Goal: Task Accomplishment & Management: Use online tool/utility

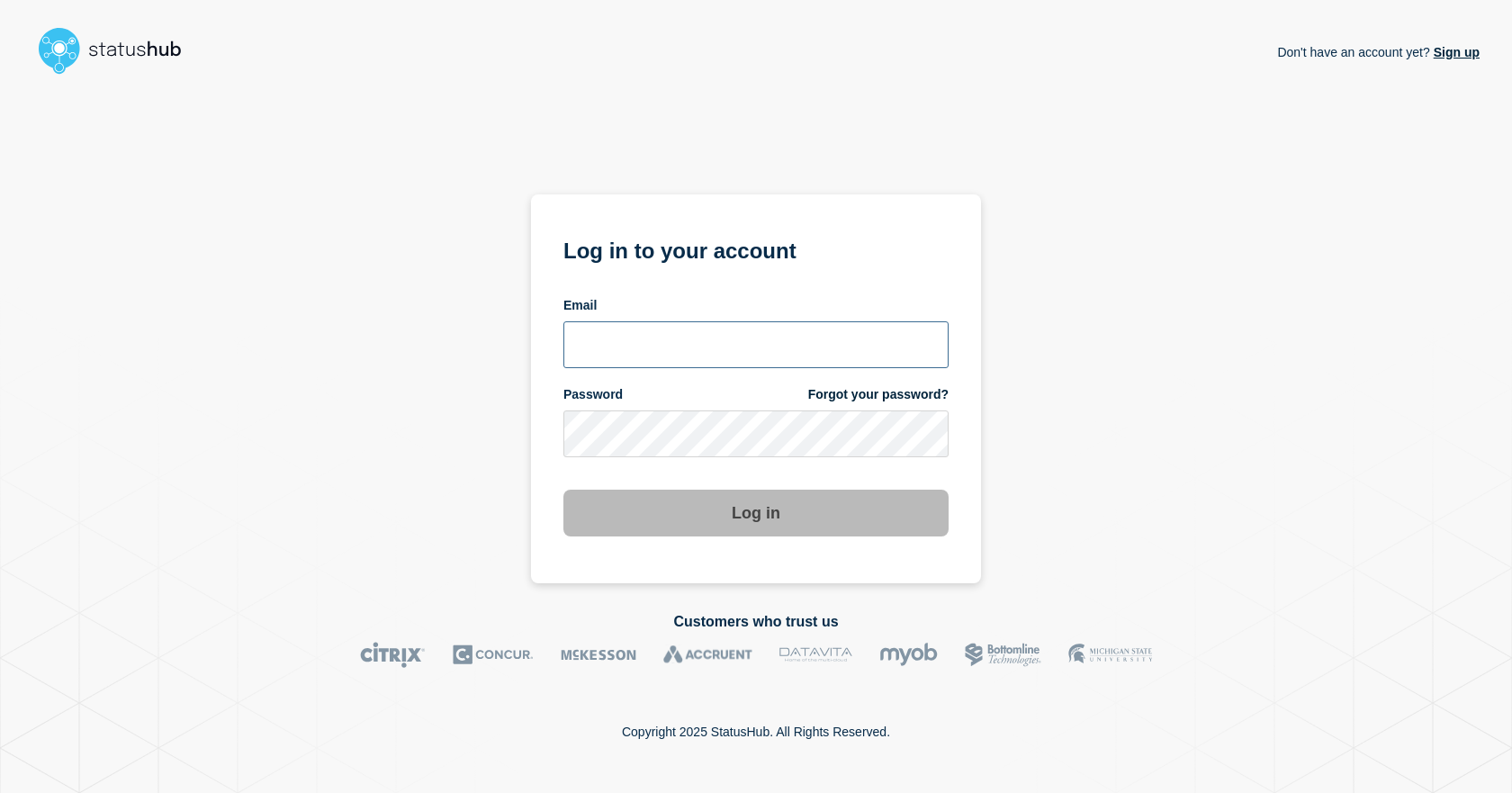
click at [595, 356] on input "email input" at bounding box center [756, 344] width 385 height 46
type input "dcarraway@fsu.edu"
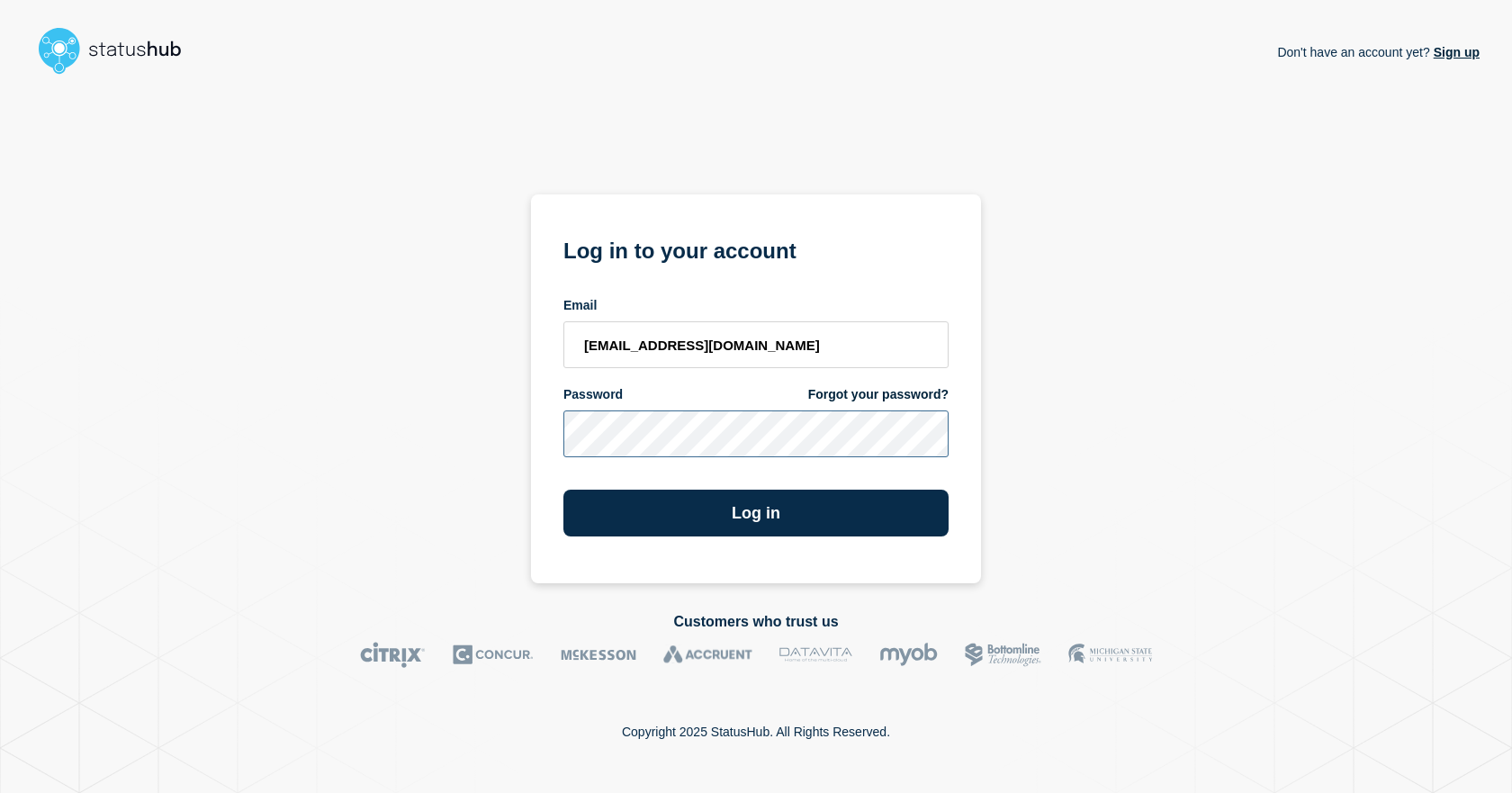
click at [563, 490] on button "Log in" at bounding box center [756, 513] width 385 height 46
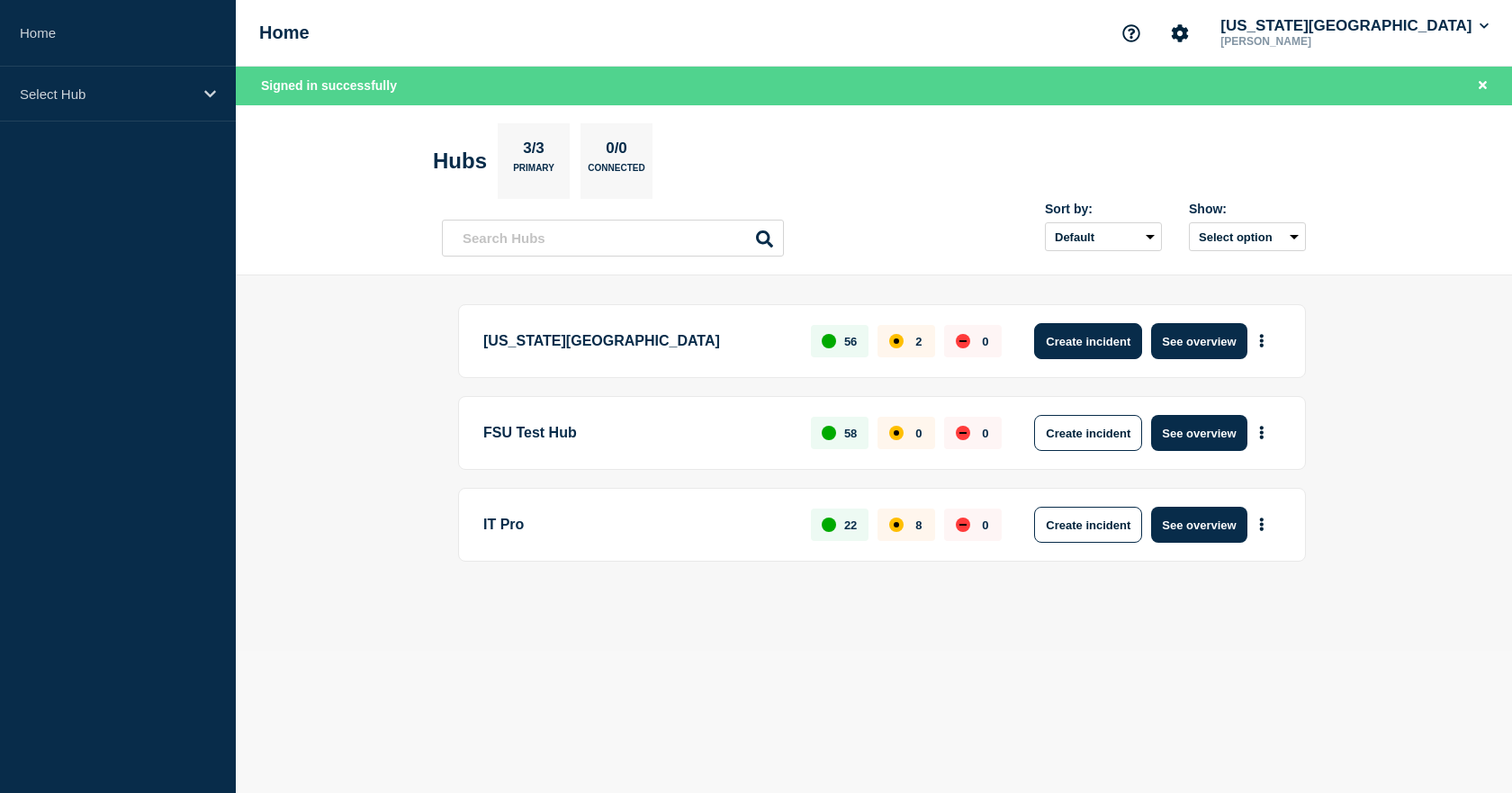
click at [1094, 339] on button "Create incident" at bounding box center [1088, 341] width 108 height 36
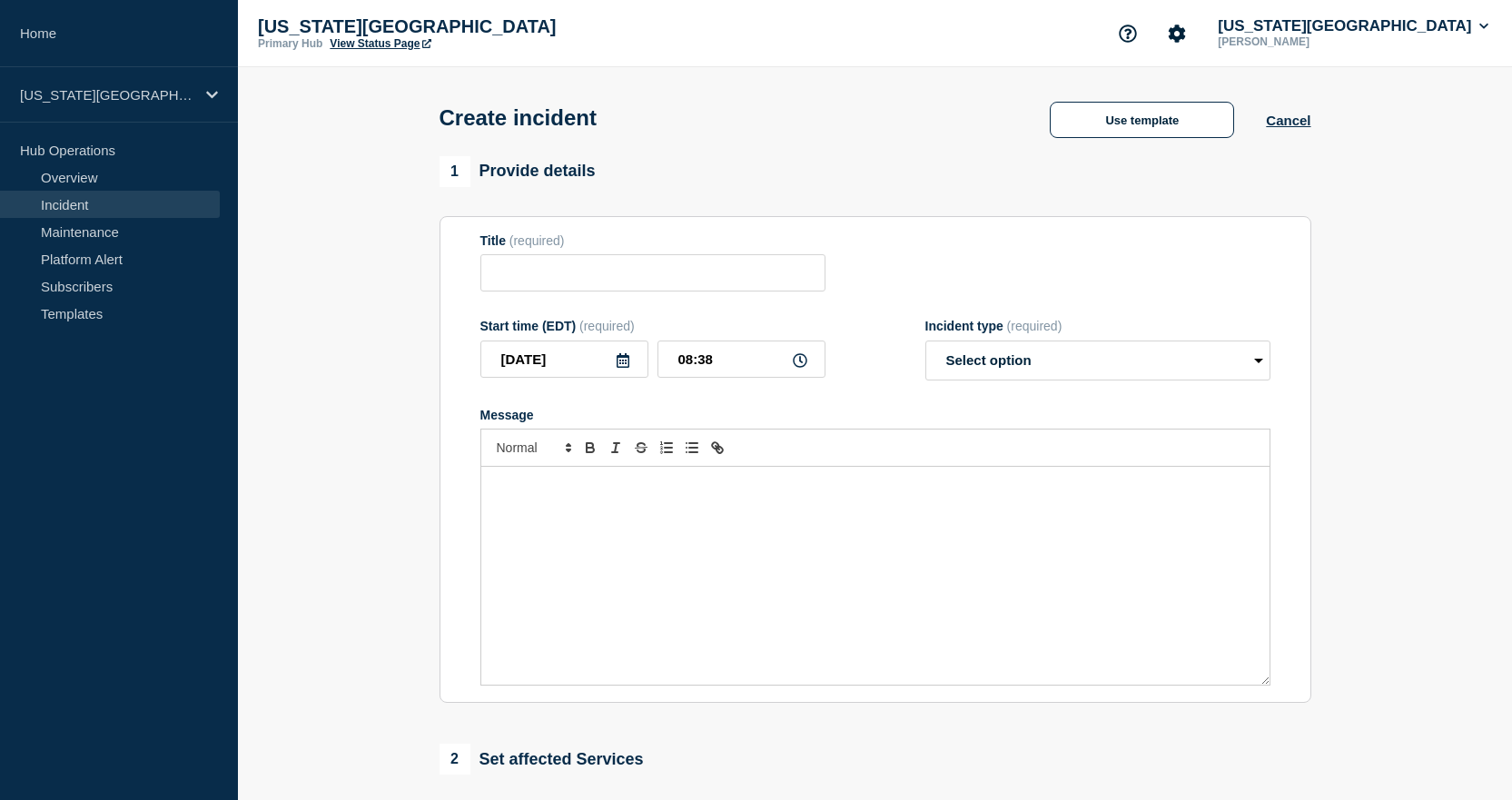
click at [588, 487] on p "Message" at bounding box center [876, 485] width 761 height 16
click at [1136, 141] on div "Create incident Use template Cancel" at bounding box center [875, 111] width 912 height 89
click at [1126, 132] on button "Use template" at bounding box center [1142, 119] width 185 height 36
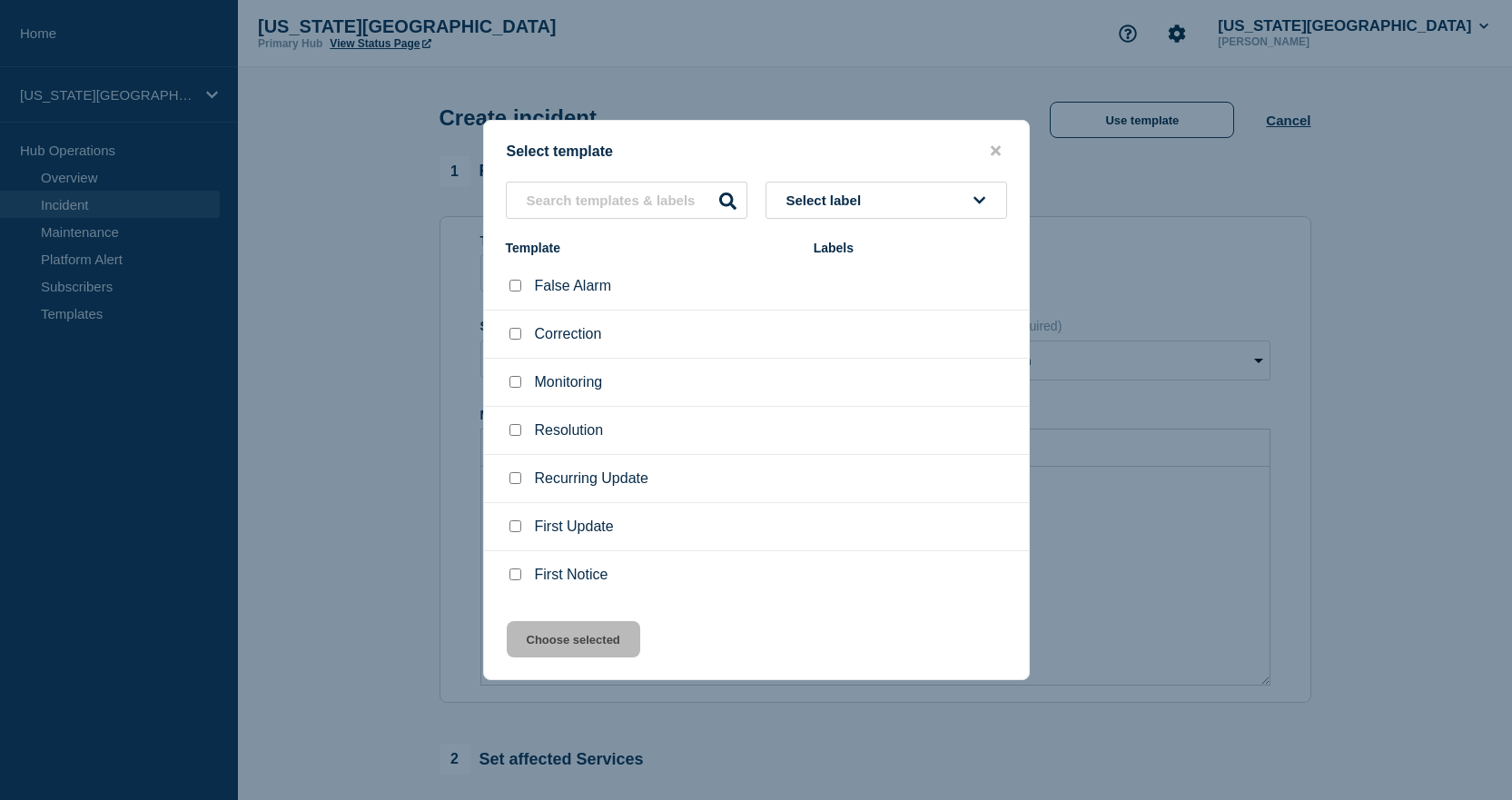
click at [513, 530] on input "First Update checkbox" at bounding box center [515, 526] width 11 height 11
checkbox input "true"
click at [549, 628] on button "Choose selected" at bounding box center [574, 638] width 134 height 36
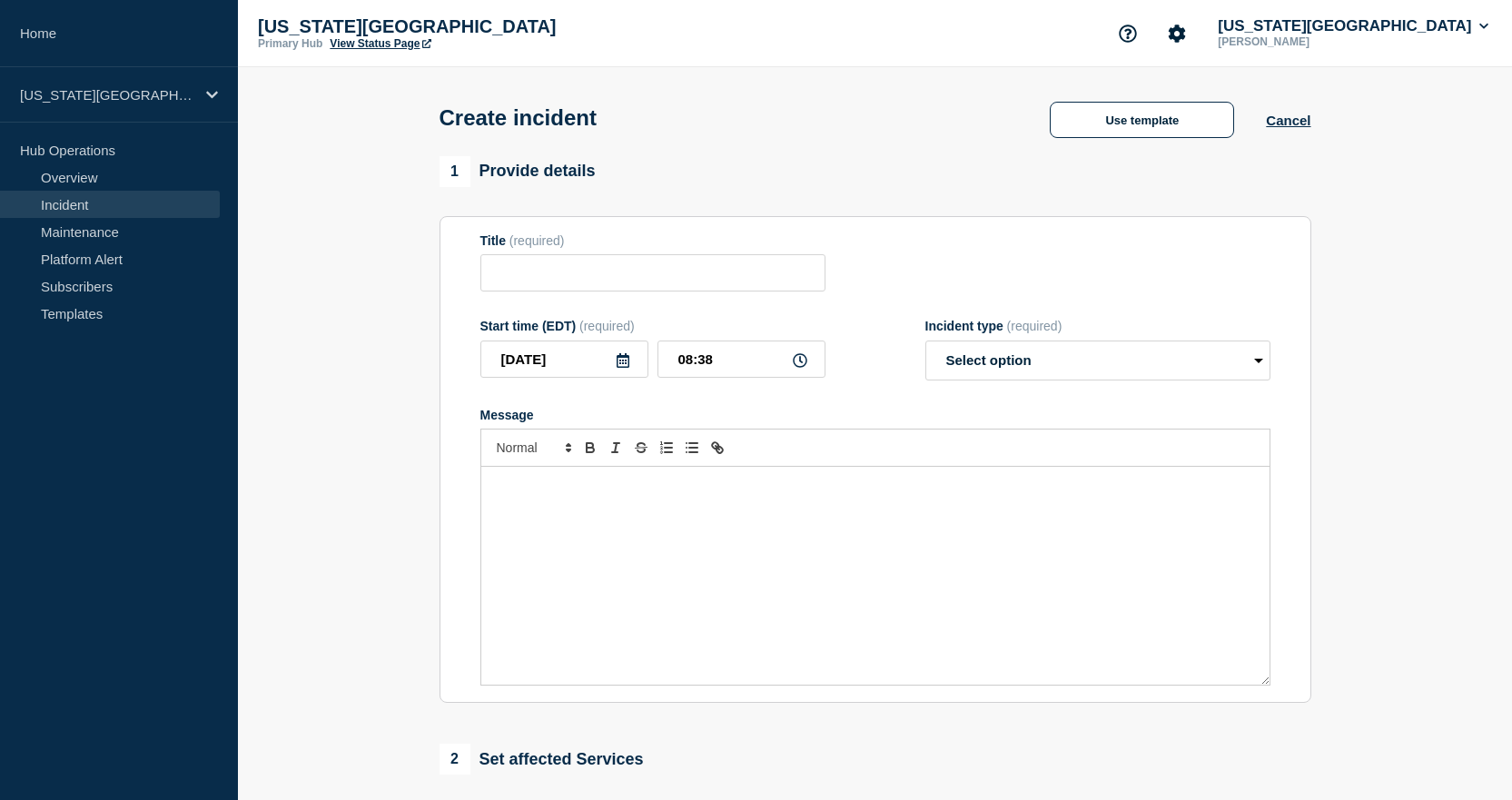
type input "First Update"
select select "identified"
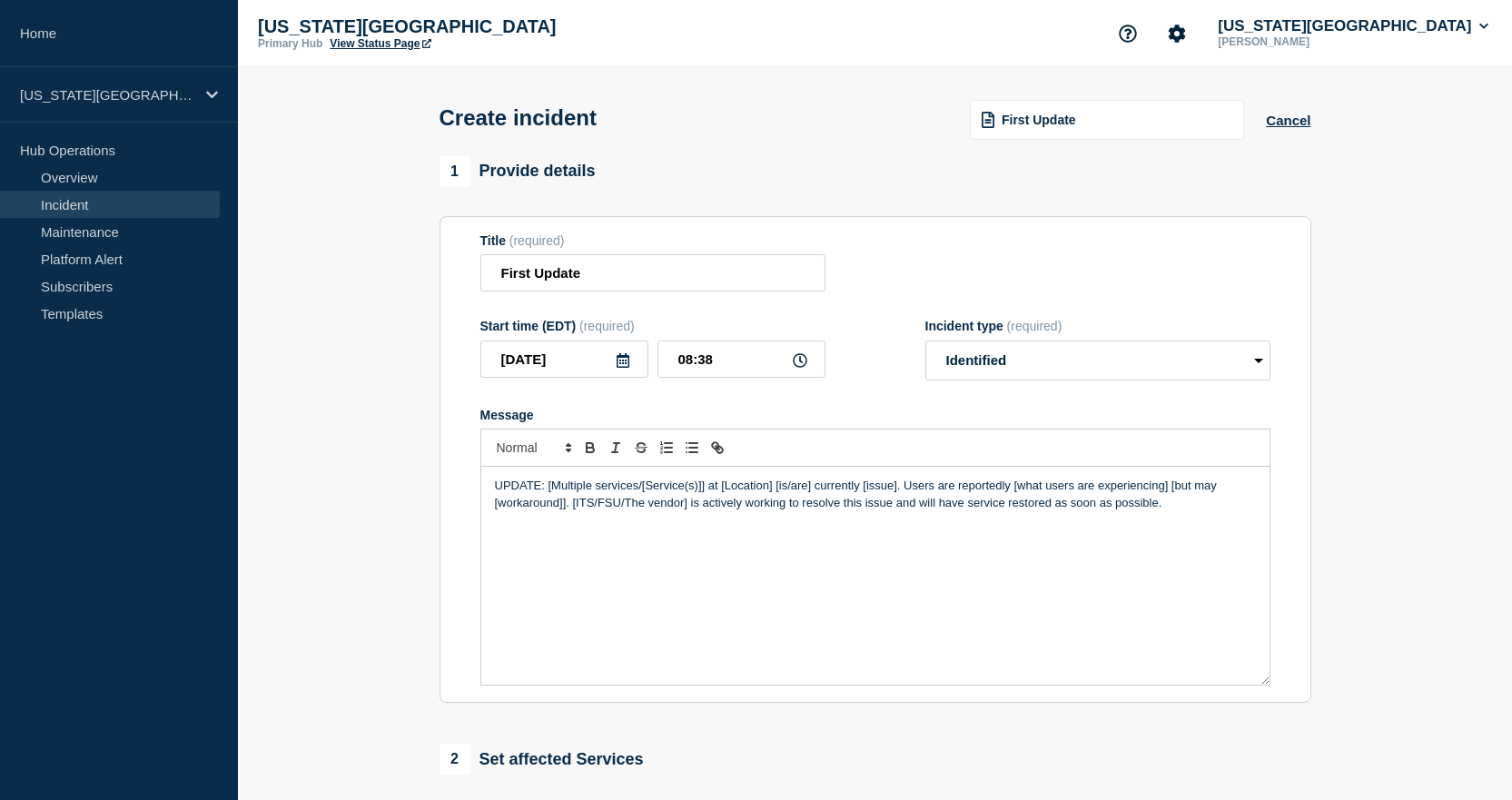
click at [740, 565] on div "UPDATE: [Multiple services/[Service(s)]] at [Location] [is/are] currently [issu…" at bounding box center [875, 575] width 788 height 218
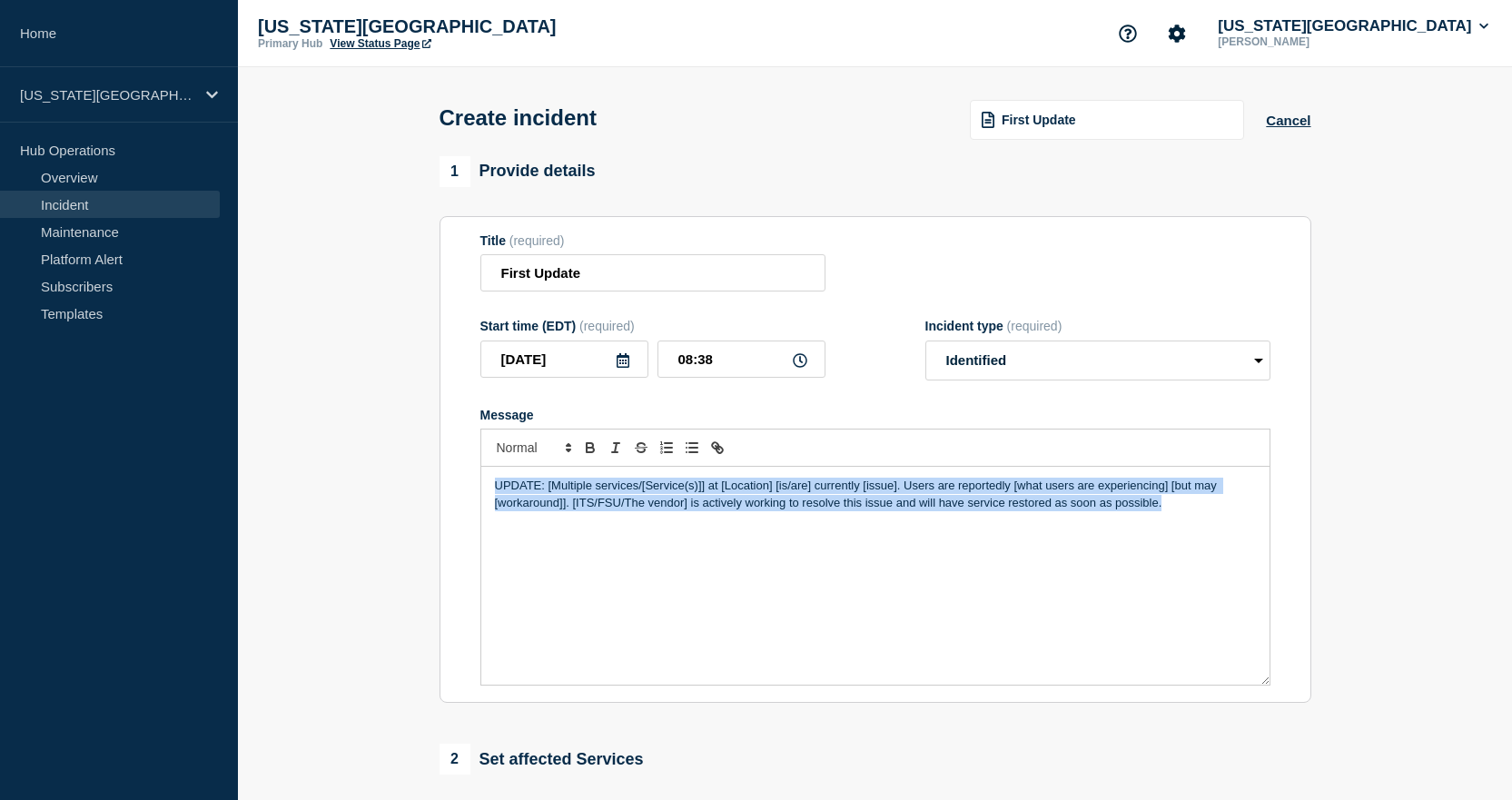
copy p "UPDATE: [Multiple services/[Service(s)]] at [Location] [is/are] currently [issu…"
click at [1284, 116] on button "Cancel" at bounding box center [1288, 120] width 45 height 15
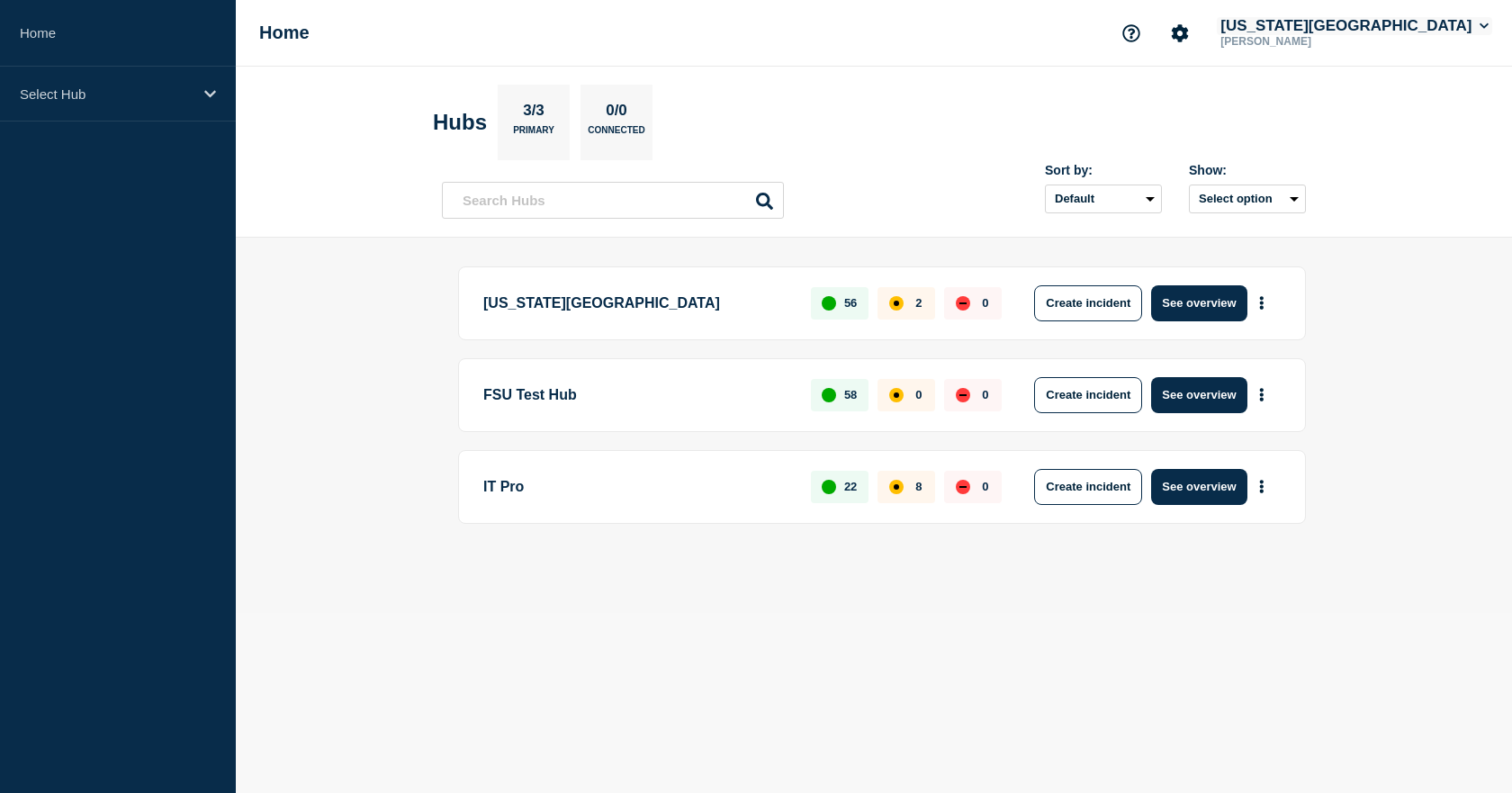
click at [1350, 32] on button "[US_STATE][GEOGRAPHIC_DATA]" at bounding box center [1355, 26] width 276 height 18
click at [1347, 238] on button "Log out" at bounding box center [1345, 239] width 45 height 15
